Goal: Task Accomplishment & Management: Complete application form

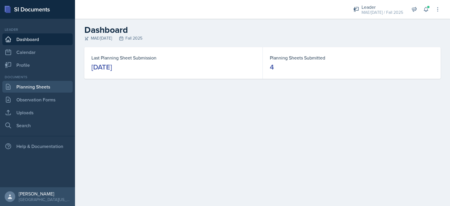
click at [39, 84] on link "Planning Sheets" at bounding box center [37, 87] width 70 height 12
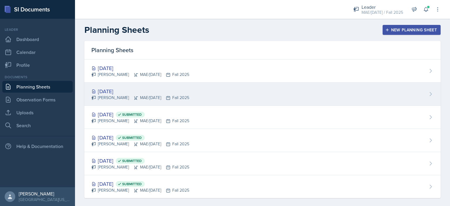
click at [103, 90] on div "[DATE]" at bounding box center [140, 91] width 98 height 8
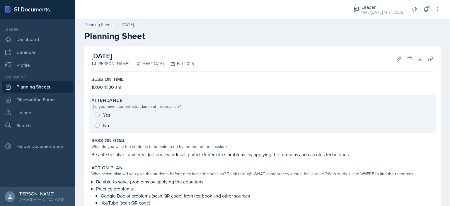
click at [96, 114] on div "Yes No" at bounding box center [262, 120] width 342 height 21
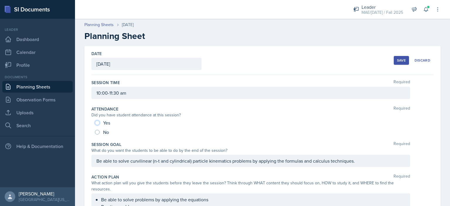
click at [98, 122] on input "Yes" at bounding box center [97, 122] width 5 height 5
radio input "true"
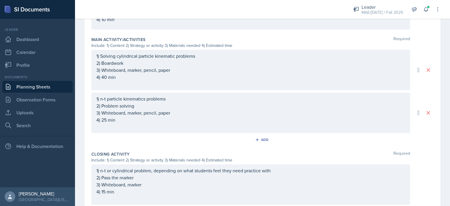
scroll to position [264, 0]
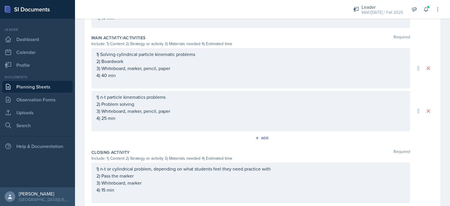
click at [149, 126] on p at bounding box center [250, 125] width 309 height 7
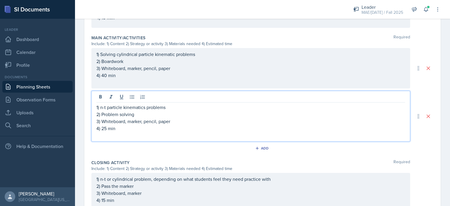
scroll to position [274, 0]
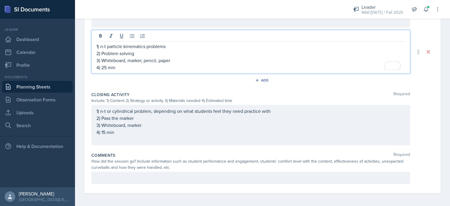
click at [142, 140] on div "1) n-t or cylindrical problem, depending on what students feel they need practi…" at bounding box center [250, 125] width 309 height 35
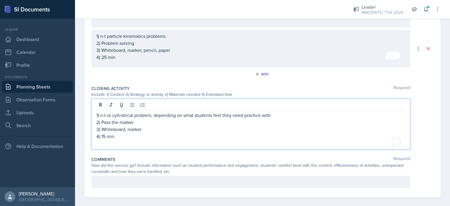
scroll to position [319, 0]
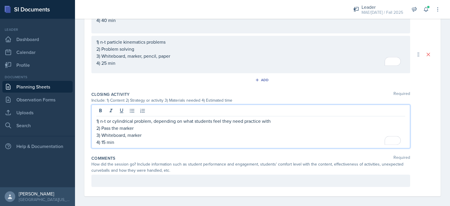
click at [143, 178] on div at bounding box center [250, 181] width 319 height 12
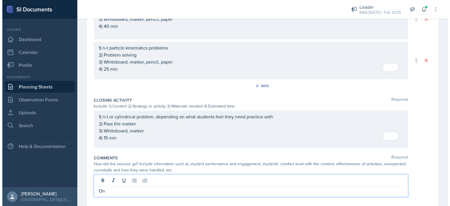
scroll to position [0, 0]
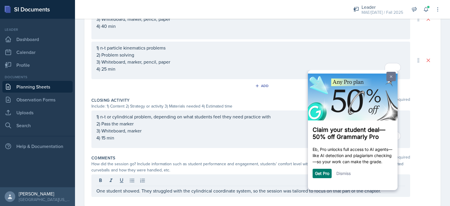
click at [389, 78] on link at bounding box center [390, 75] width 9 height 9
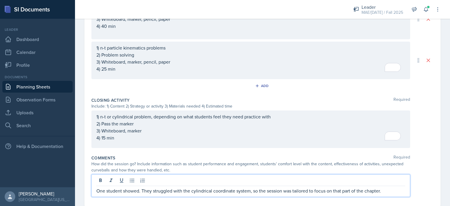
click at [387, 190] on p "One student showed. They struggled with the cylindrical coordinate system, so t…" at bounding box center [250, 190] width 309 height 7
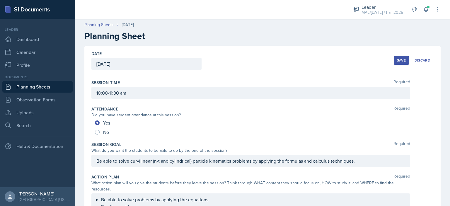
click at [394, 61] on button "Save" at bounding box center [401, 60] width 15 height 9
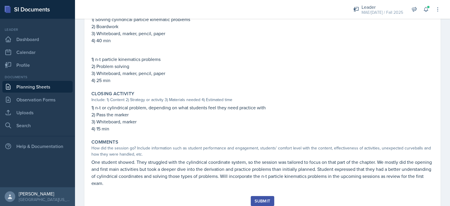
scroll to position [287, 0]
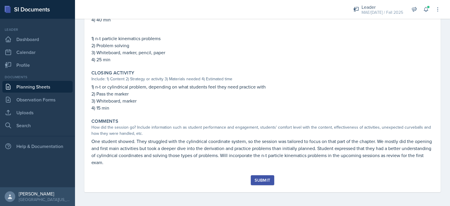
click at [259, 180] on div "Submit" at bounding box center [263, 180] width 16 height 5
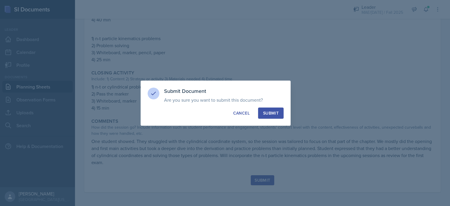
click at [270, 112] on div "Submit" at bounding box center [271, 113] width 16 height 6
radio input "true"
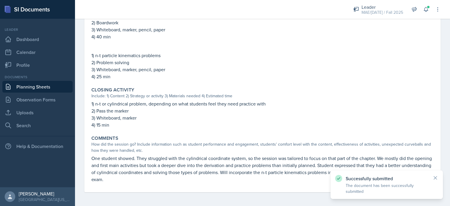
click at [38, 86] on link "Planning Sheets" at bounding box center [37, 87] width 70 height 12
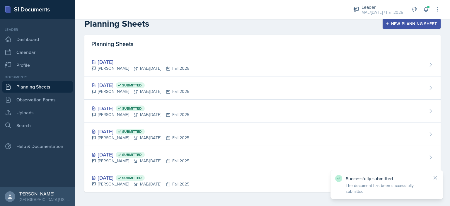
scroll to position [6, 0]
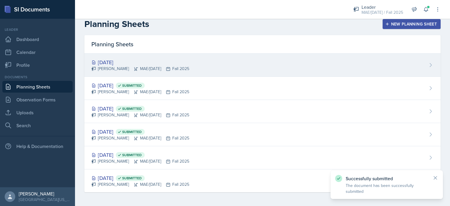
click at [117, 62] on div "[DATE]" at bounding box center [140, 62] width 98 height 8
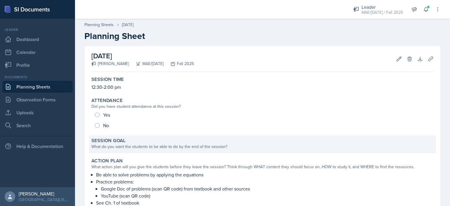
click at [147, 141] on div "Session Goal" at bounding box center [262, 141] width 342 height 6
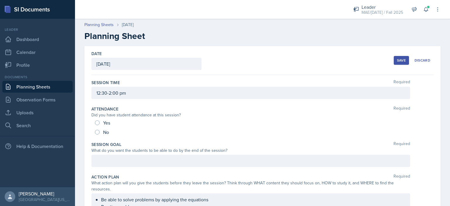
click at [134, 159] on div at bounding box center [250, 161] width 319 height 12
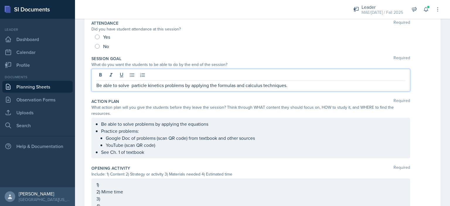
scroll to position [88, 0]
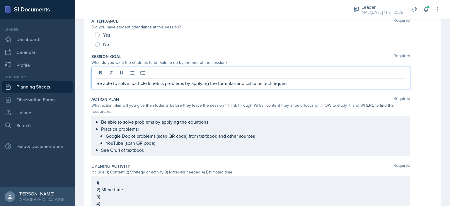
drag, startPoint x: 120, startPoint y: 150, endPoint x: 130, endPoint y: 150, distance: 10.3
click at [120, 150] on p "See Ch. 1 of textbook" at bounding box center [253, 149] width 304 height 7
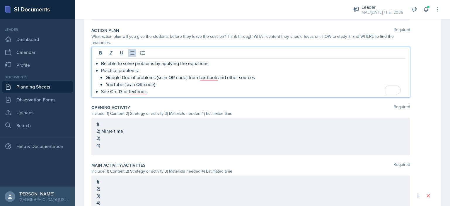
click at [164, 124] on div "1) 2) Mime time 3) 4)" at bounding box center [250, 136] width 319 height 37
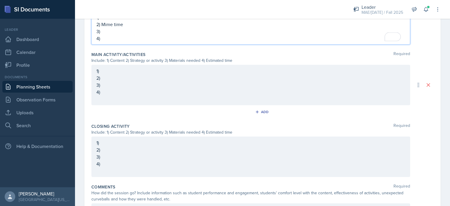
click at [153, 151] on p "2)" at bounding box center [250, 149] width 309 height 7
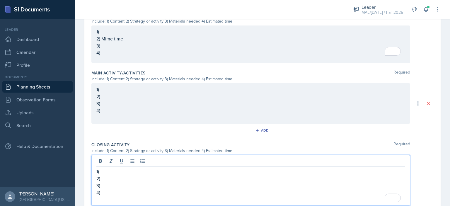
scroll to position [228, 0]
click at [195, 173] on p "1)" at bounding box center [250, 171] width 309 height 7
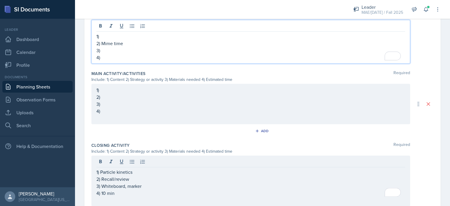
click at [139, 56] on p "4)" at bounding box center [250, 57] width 309 height 7
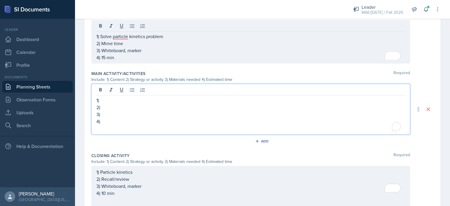
click at [124, 88] on div "1) 2) 3) 4)" at bounding box center [250, 109] width 319 height 51
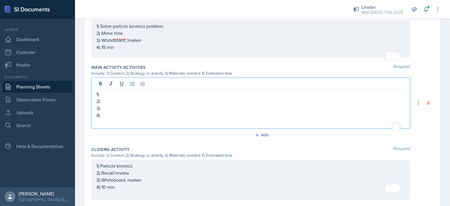
scroll to position [228, 0]
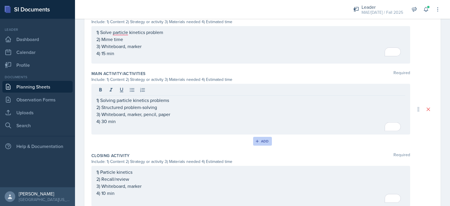
click at [257, 142] on icon "button" at bounding box center [257, 141] width 4 height 4
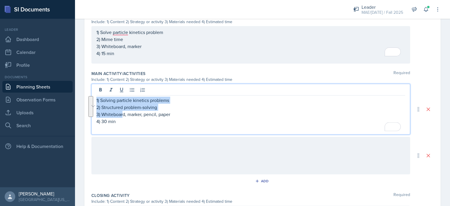
drag, startPoint x: 123, startPoint y: 112, endPoint x: 94, endPoint y: 91, distance: 35.2
click at [94, 91] on div "1) Solving particle kinetics problems 2) Structured problem-solving 3) Whiteboa…" at bounding box center [250, 109] width 319 height 51
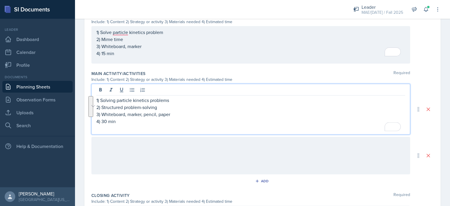
click at [120, 123] on p "4) 30 min" at bounding box center [250, 121] width 309 height 7
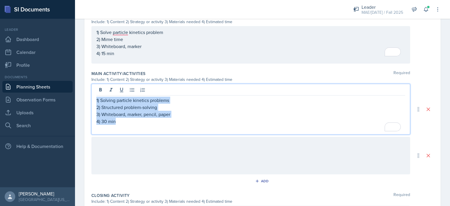
drag, startPoint x: 120, startPoint y: 123, endPoint x: 88, endPoint y: 100, distance: 38.9
click at [88, 100] on div "Date [DATE] [DATE] 31 1 2 3 4 5 6 7 8 9 10 11 12 13 14 15 16 17 18 19 20 21 22 …" at bounding box center [262, 56] width 356 height 476
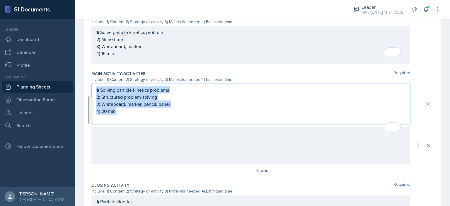
scroll to position [218, 0]
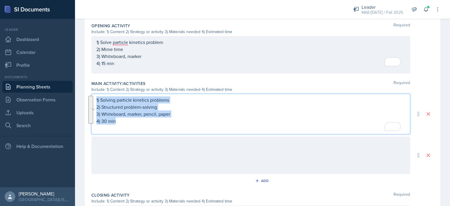
copy div "1) Solving particle kinetics problems 2) Structured problem-solving 3) Whiteboa…"
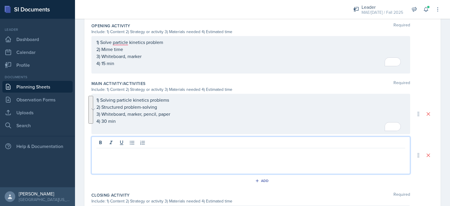
click at [100, 143] on div at bounding box center [250, 155] width 319 height 37
paste div
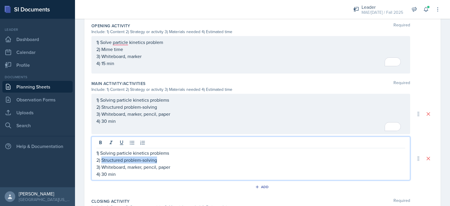
drag, startPoint x: 157, startPoint y: 159, endPoint x: 102, endPoint y: 160, distance: 55.4
click at [102, 160] on p "2) Structured problem-solving" at bounding box center [250, 159] width 309 height 7
click at [165, 167] on p "3) Whiteboard, marker, pencil, paper" at bounding box center [250, 166] width 309 height 7
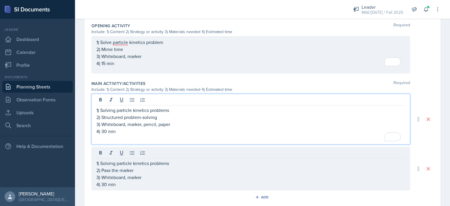
scroll to position [228, 0]
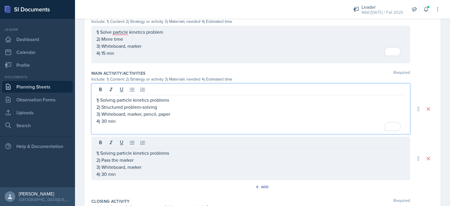
click at [103, 120] on p "4) 30 min" at bounding box center [250, 120] width 309 height 7
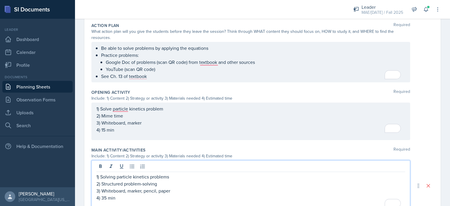
scroll to position [151, 0]
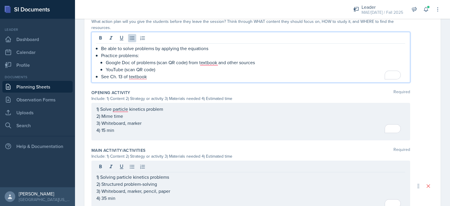
click at [197, 74] on p "See Ch. 13 of textbook" at bounding box center [253, 76] width 304 height 7
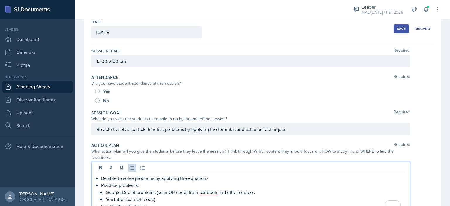
scroll to position [29, 0]
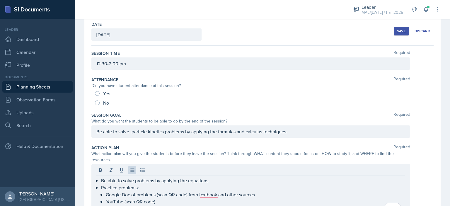
click at [394, 32] on button "Save" at bounding box center [401, 31] width 15 height 9
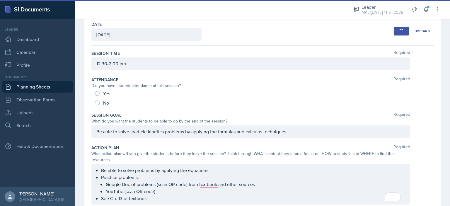
scroll to position [31, 0]
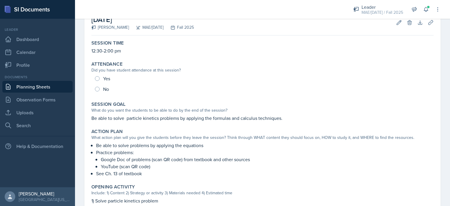
scroll to position [35, 0]
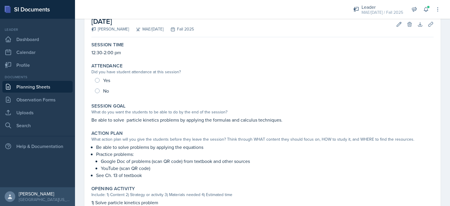
click at [391, 25] on div "Edit Delete" at bounding box center [401, 24] width 21 height 6
click at [394, 25] on button "Edit" at bounding box center [399, 24] width 11 height 11
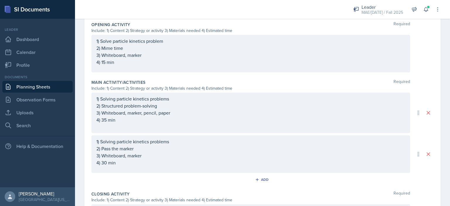
scroll to position [220, 0]
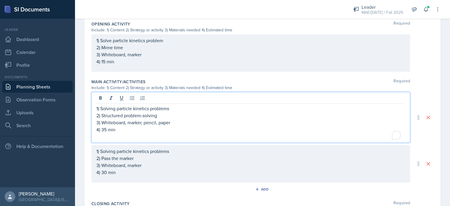
click at [107, 126] on p "4) 35 min" at bounding box center [250, 129] width 309 height 7
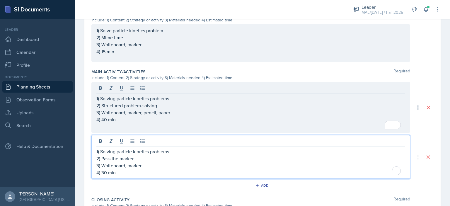
click at [106, 163] on div "1) Solving particle kinetics problems 2) Pass the marker 3) Whiteboard, marker …" at bounding box center [250, 162] width 309 height 28
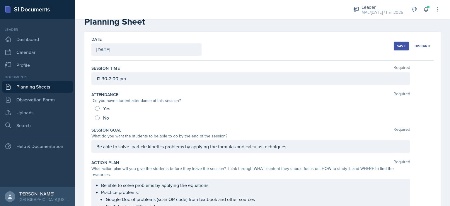
scroll to position [6, 0]
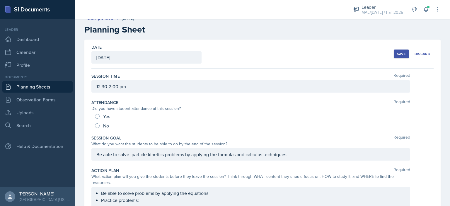
click at [394, 53] on button "Save" at bounding box center [401, 54] width 15 height 9
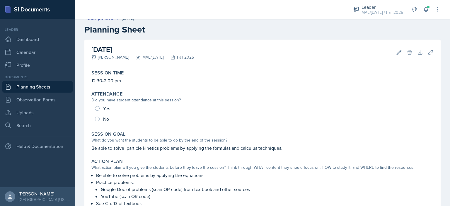
click at [47, 86] on link "Planning Sheets" at bounding box center [37, 87] width 70 height 12
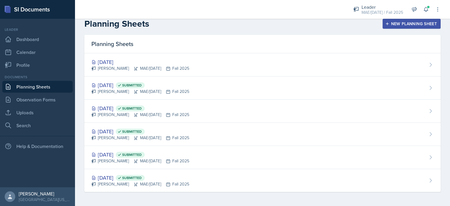
scroll to position [6, 0]
